Goal: Task Accomplishment & Management: Manage account settings

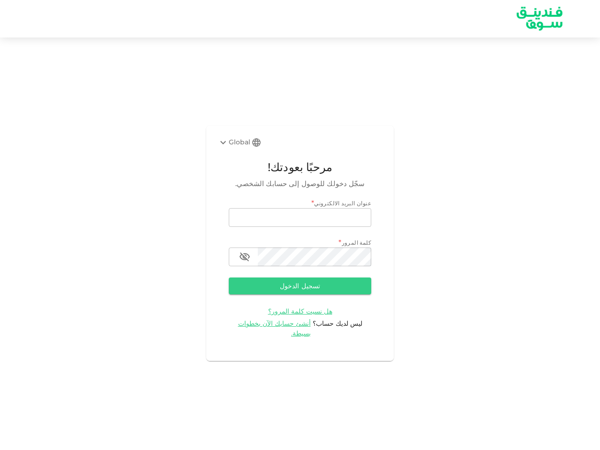
click at [240, 147] on div "Global" at bounding box center [233, 142] width 33 height 11
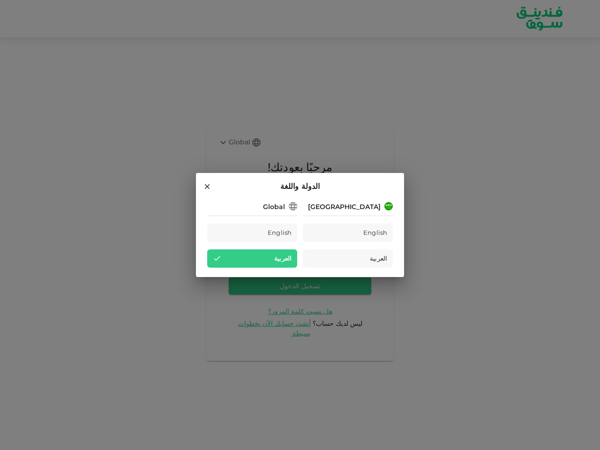
click at [300, 222] on div "Saudi Arabia English العربية Global English العربية" at bounding box center [299, 233] width 185 height 67
click at [300, 262] on div "Saudi Arabia English العربية Global English العربية" at bounding box center [299, 233] width 185 height 67
click at [244, 262] on div "العربية" at bounding box center [252, 258] width 90 height 18
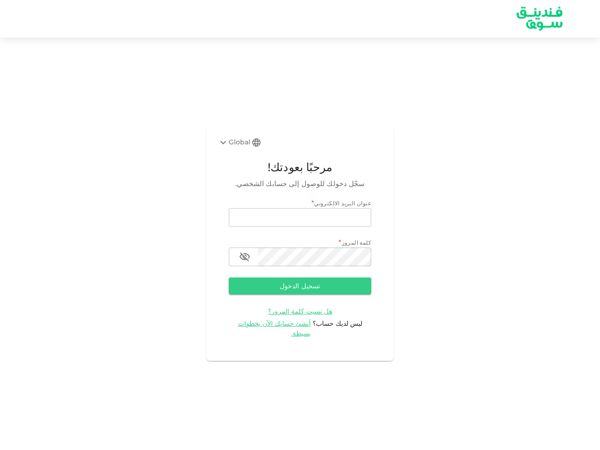
click at [300, 291] on button "تسجيل الدخول" at bounding box center [300, 285] width 142 height 17
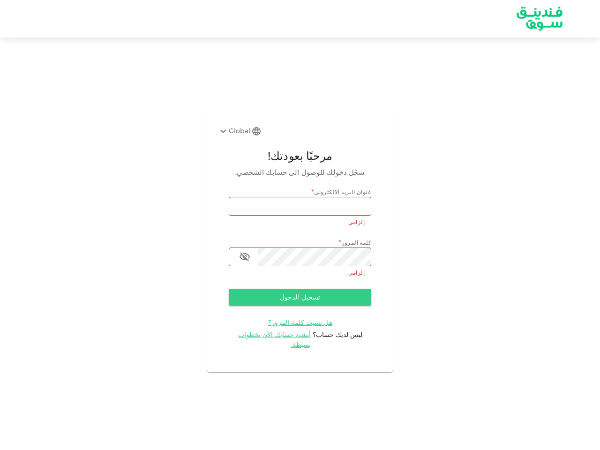
click at [281, 326] on span "هل نسيت كلمة المرور؟" at bounding box center [300, 322] width 64 height 8
